Goal: Navigation & Orientation: Find specific page/section

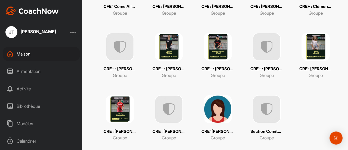
scroll to position [171, 0]
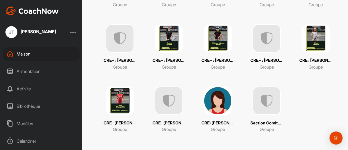
click at [172, 101] on img at bounding box center [169, 101] width 28 height 28
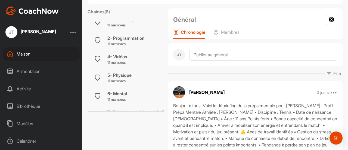
scroll to position [27, 0]
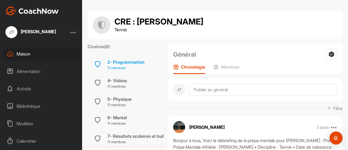
scroll to position [54, 0]
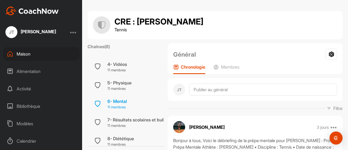
click at [122, 105] on font "11 membres" at bounding box center [116, 107] width 18 height 4
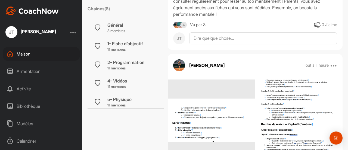
scroll to position [190, 0]
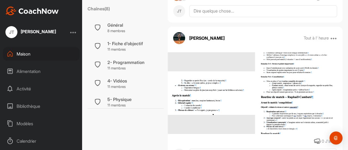
click at [271, 97] on img at bounding box center [299, 93] width 87 height 105
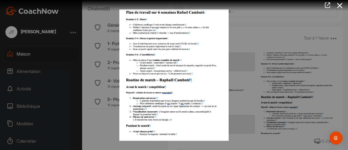
click at [177, 120] on img at bounding box center [174, 75] width 120 height 142
click at [255, 98] on div at bounding box center [174, 75] width 348 height 150
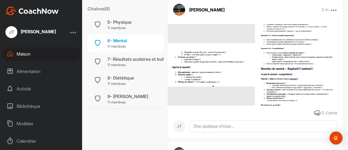
scroll to position [218, 0]
